Goal: Complete application form

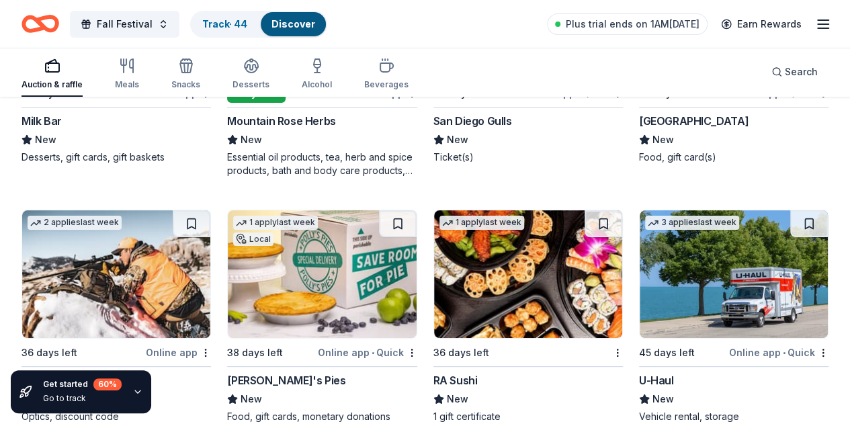
scroll to position [7651, 0]
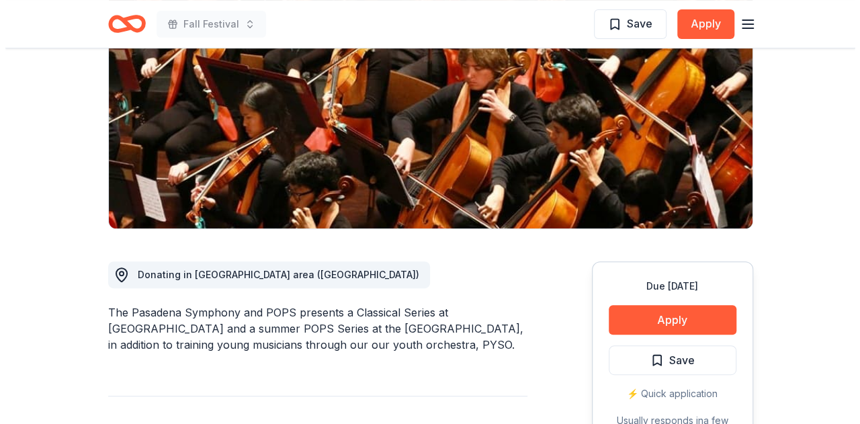
scroll to position [336, 0]
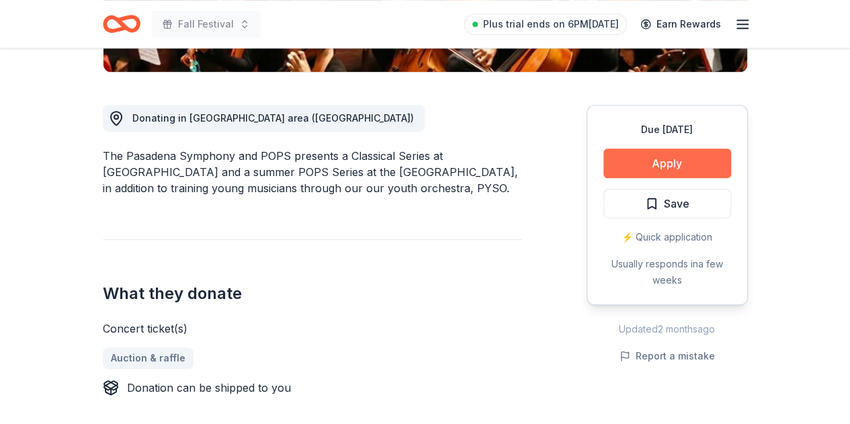
click at [668, 162] on button "Apply" at bounding box center [668, 164] width 128 height 30
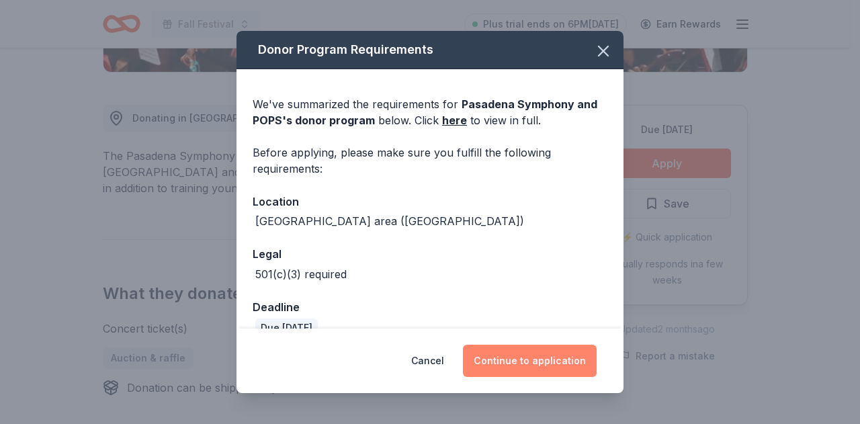
click at [531, 356] on button "Continue to application" at bounding box center [530, 361] width 134 height 32
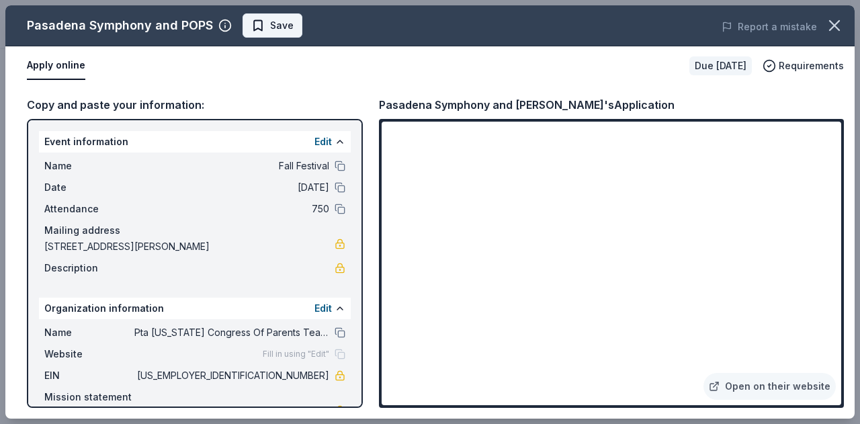
click at [273, 29] on span "Save" at bounding box center [282, 25] width 24 height 16
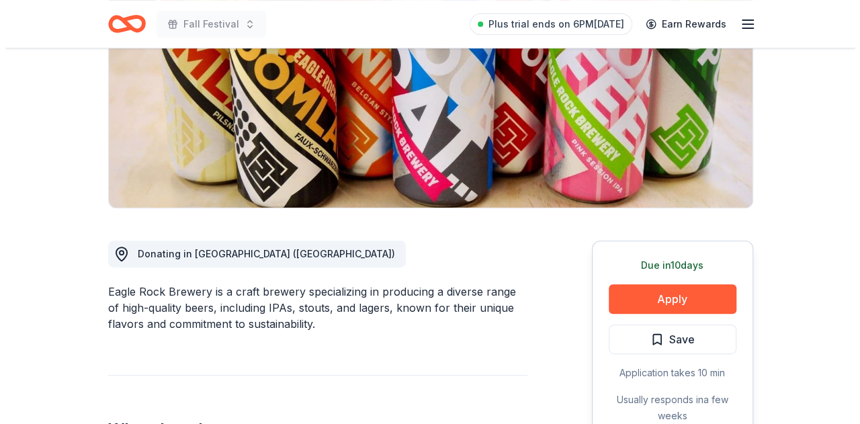
scroll to position [202, 0]
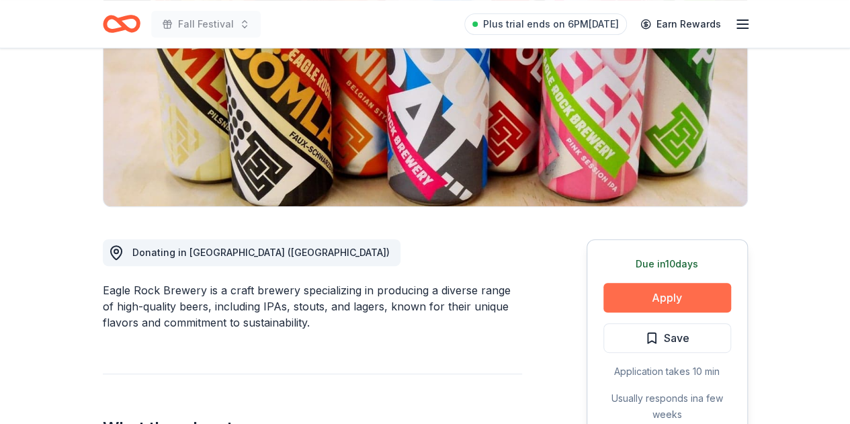
click at [711, 299] on button "Apply" at bounding box center [668, 298] width 128 height 30
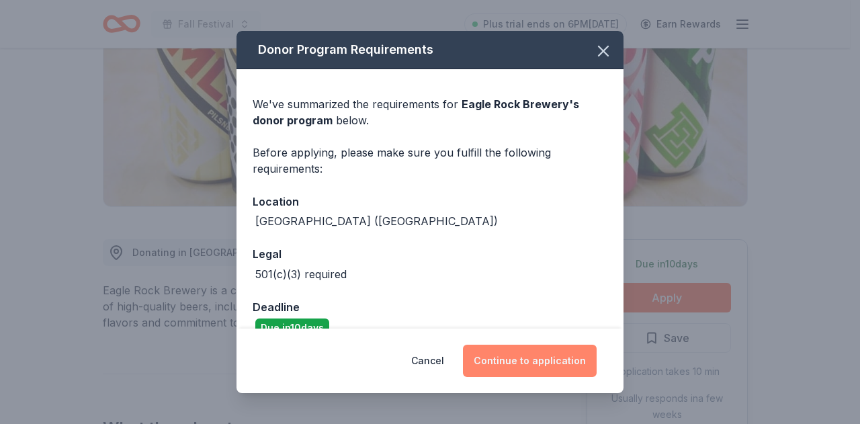
click at [520, 364] on button "Continue to application" at bounding box center [530, 361] width 134 height 32
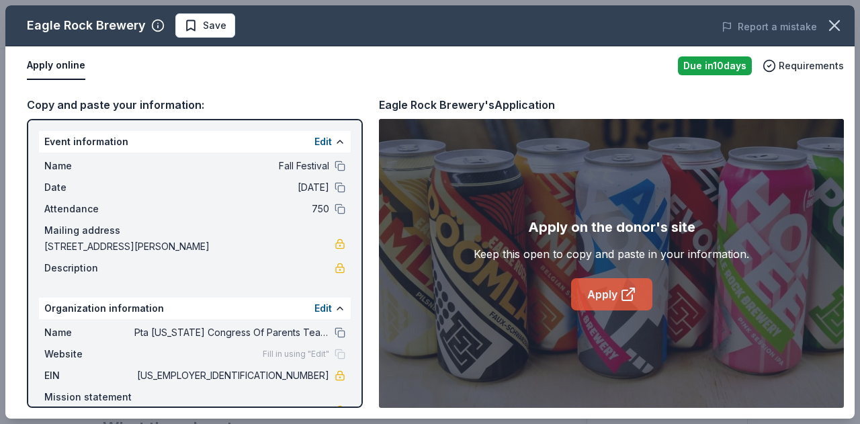
click at [627, 284] on link "Apply" at bounding box center [611, 294] width 81 height 32
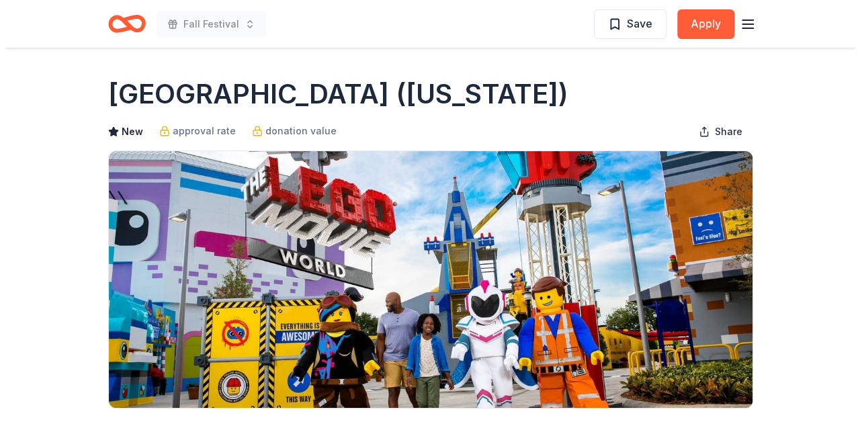
scroll to position [336, 0]
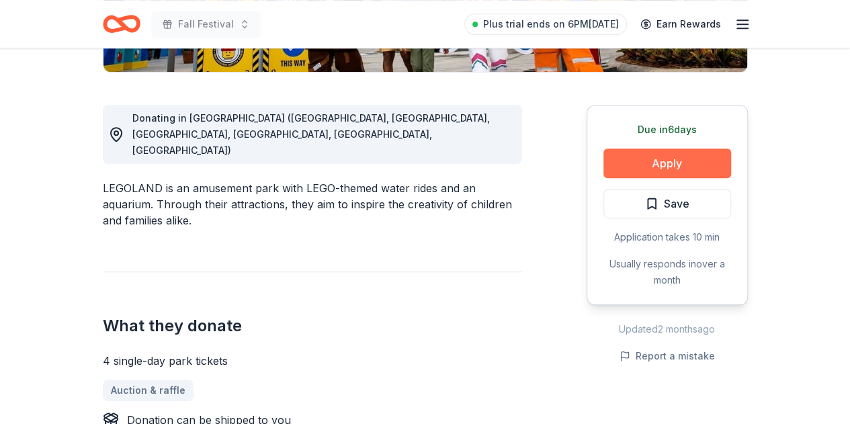
click at [660, 163] on button "Apply" at bounding box center [668, 164] width 128 height 30
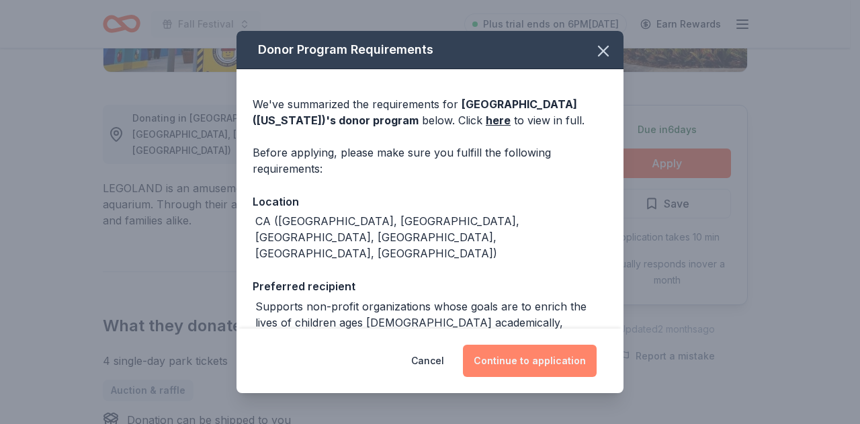
drag, startPoint x: 506, startPoint y: 360, endPoint x: 519, endPoint y: 352, distance: 15.3
click at [506, 360] on button "Continue to application" at bounding box center [530, 361] width 134 height 32
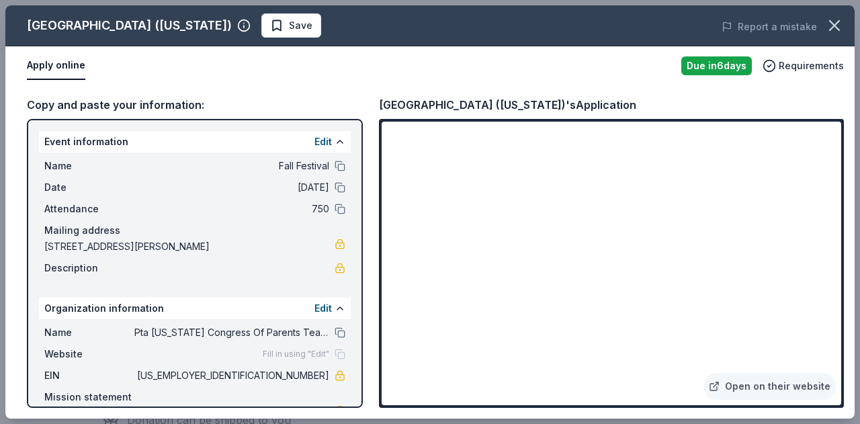
click at [289, 22] on span "Save" at bounding box center [301, 25] width 24 height 16
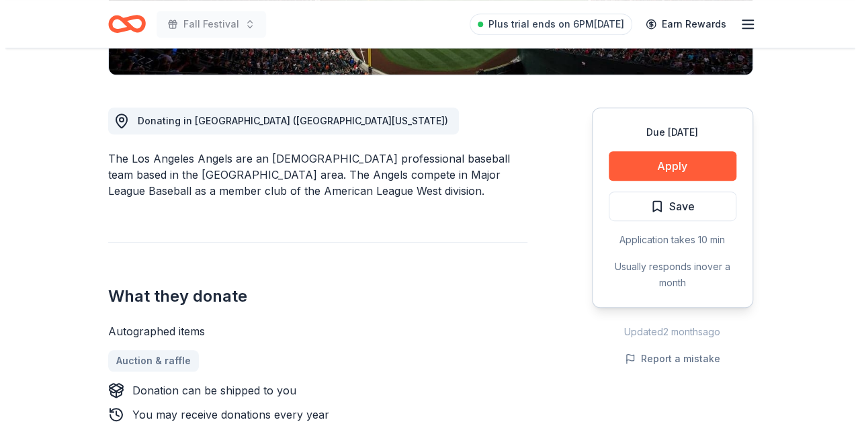
scroll to position [336, 0]
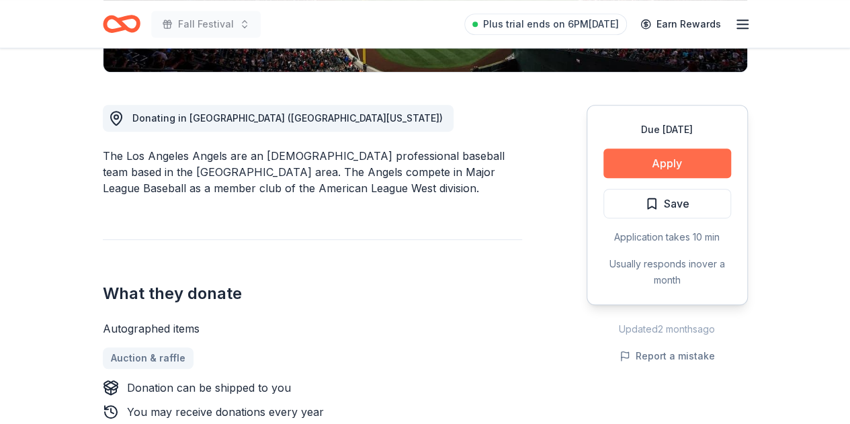
click at [664, 161] on button "Apply" at bounding box center [668, 164] width 128 height 30
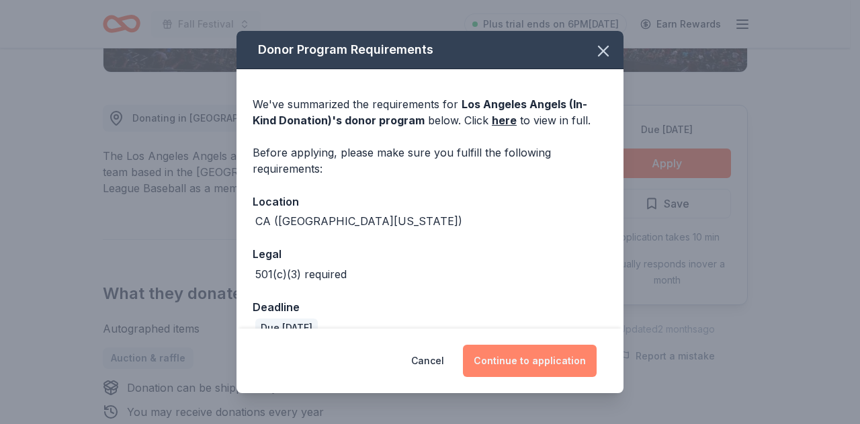
click at [515, 358] on button "Continue to application" at bounding box center [530, 361] width 134 height 32
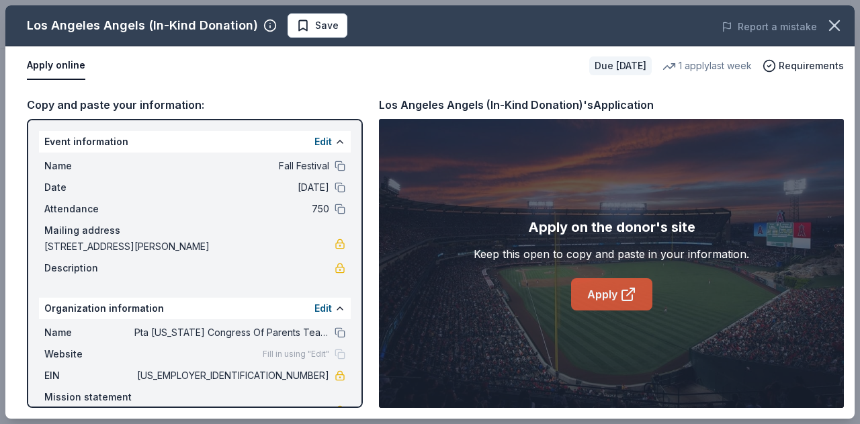
click at [613, 289] on link "Apply" at bounding box center [611, 294] width 81 height 32
click at [315, 24] on span "Save" at bounding box center [327, 25] width 24 height 16
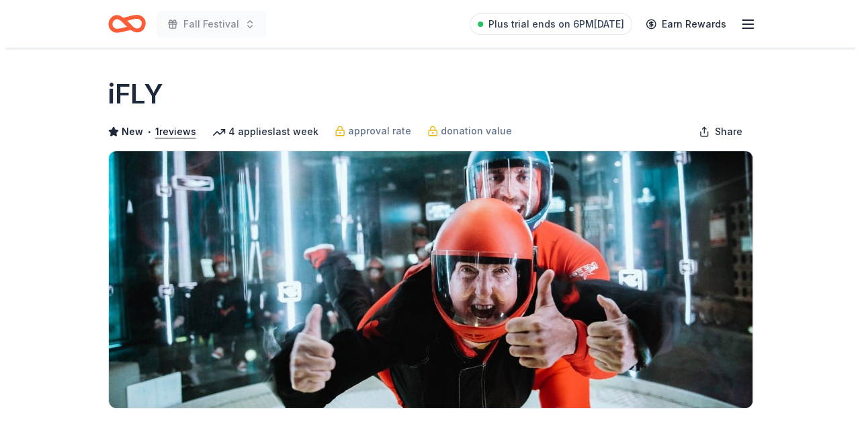
scroll to position [269, 0]
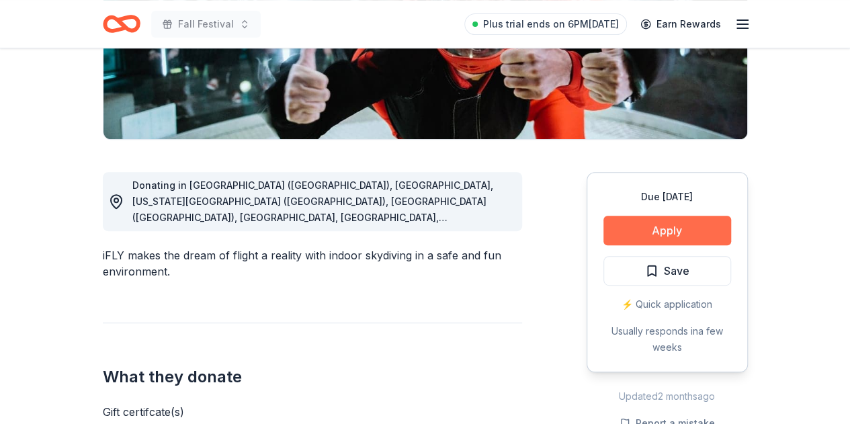
click at [686, 229] on button "Apply" at bounding box center [668, 231] width 128 height 30
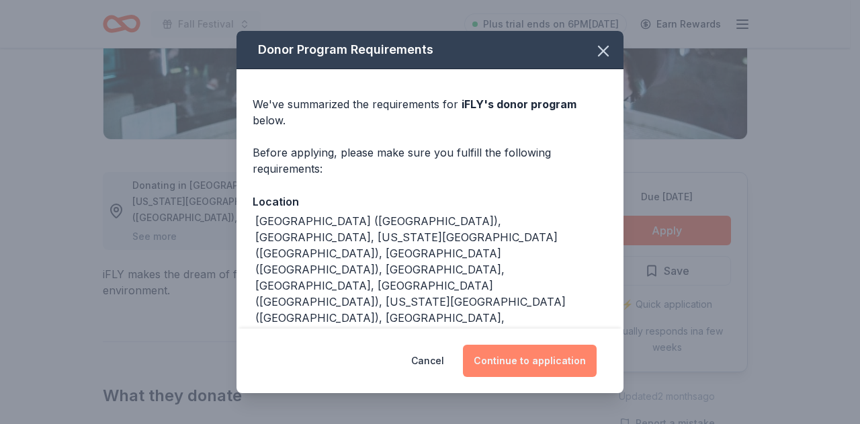
click at [505, 346] on button "Continue to application" at bounding box center [530, 361] width 134 height 32
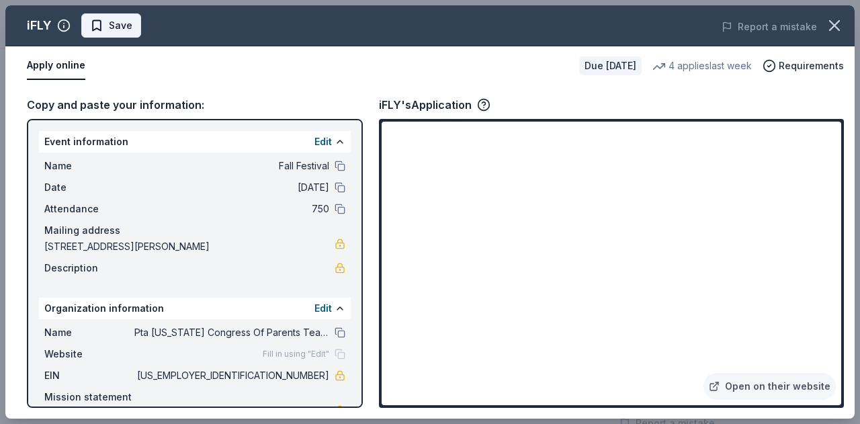
click at [121, 21] on span "Save" at bounding box center [121, 25] width 24 height 16
